Goal: Navigation & Orientation: Understand site structure

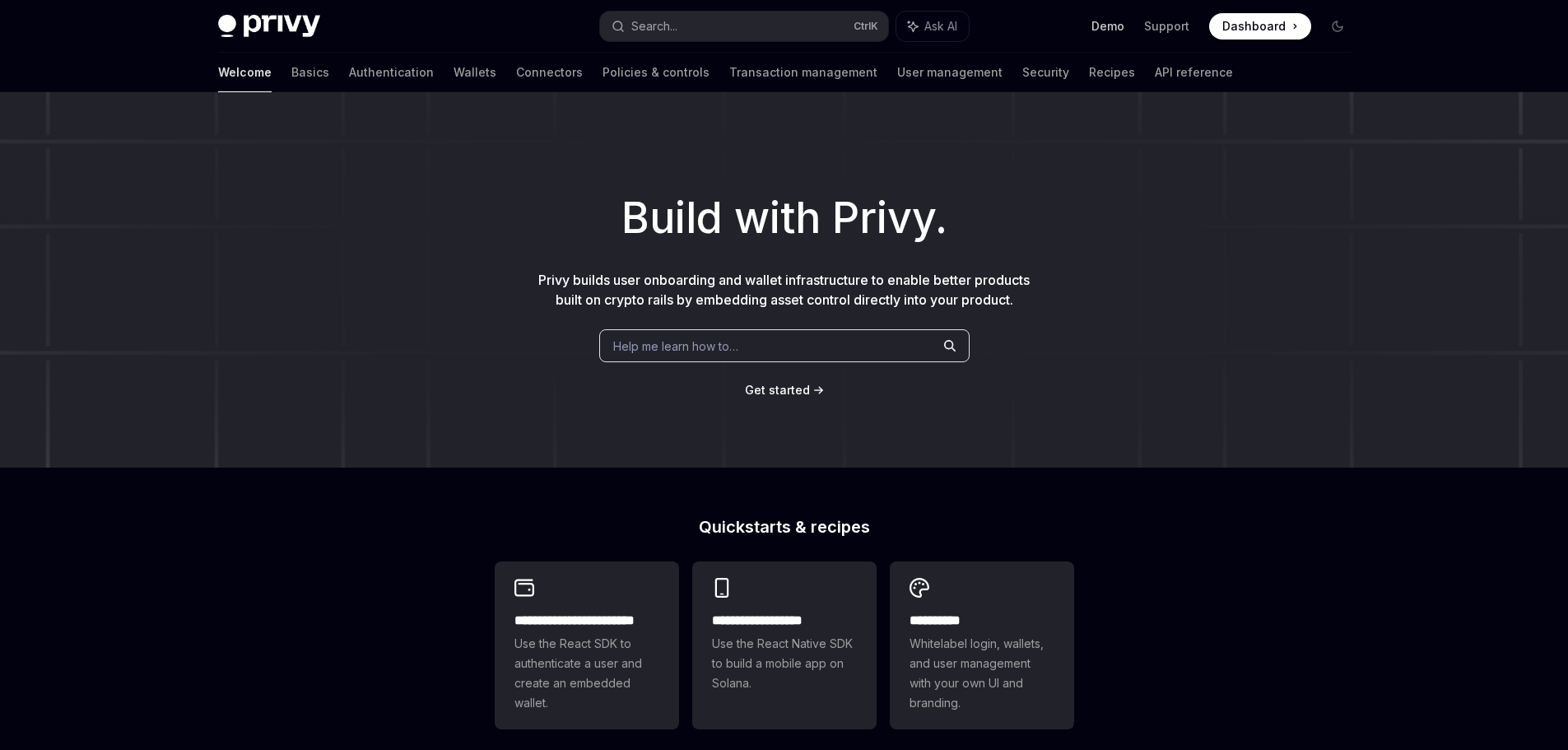
click at [1106, 28] on link "Demo" at bounding box center [1108, 27] width 33 height 16
click at [1213, 204] on h1 "Build with Privy." at bounding box center [784, 218] width 1515 height 64
click at [1121, 35] on ul "Demo Support Dashboard Dashboard" at bounding box center [1201, 26] width 219 height 27
click at [1118, 22] on link "Demo" at bounding box center [1108, 27] width 33 height 16
click at [1342, 233] on h1 "Build with Privy." at bounding box center [784, 218] width 1515 height 64
